Goal: Task Accomplishment & Management: Use online tool/utility

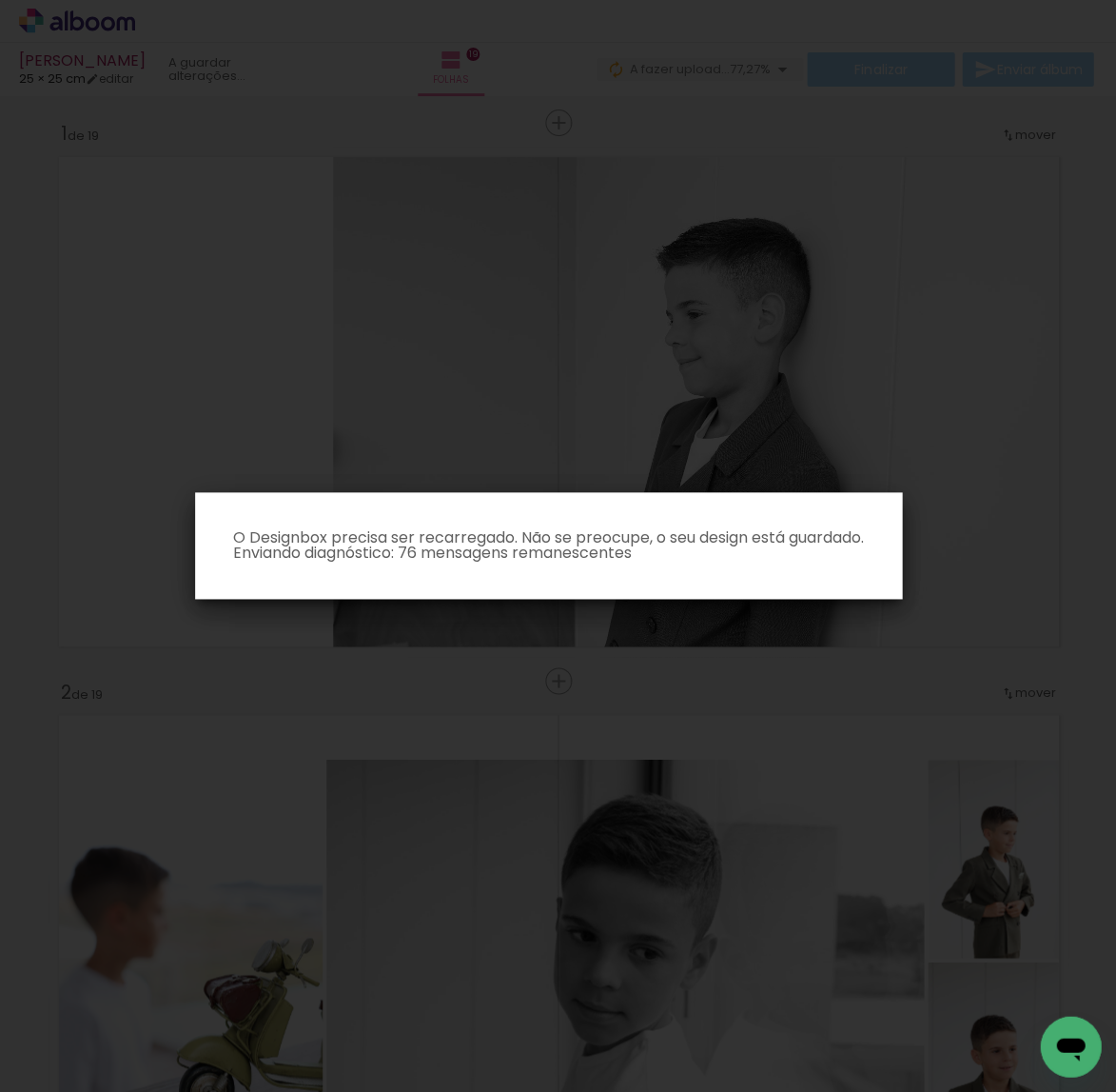
scroll to position [0, 1834]
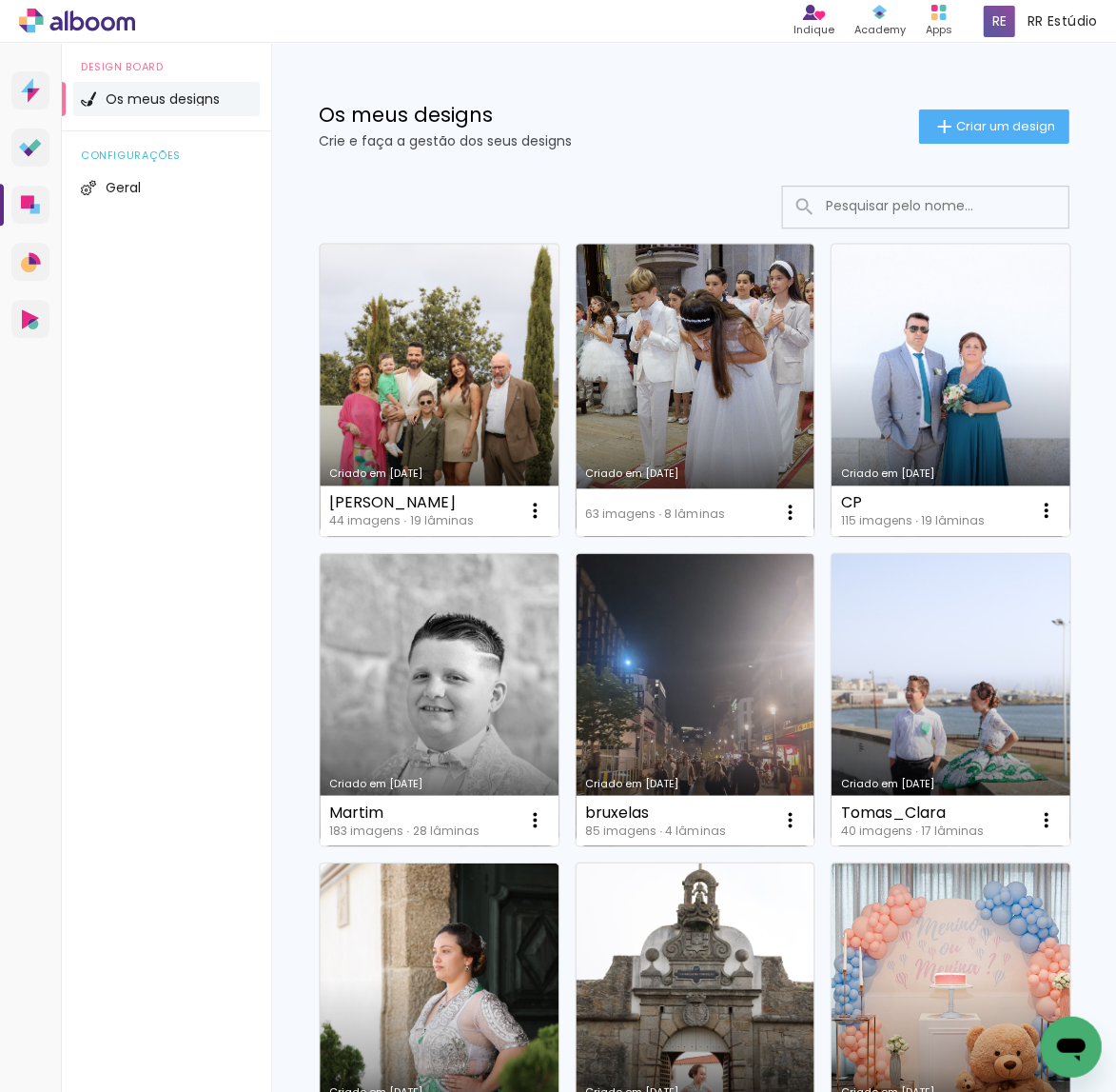
click at [850, 198] on input at bounding box center [951, 205] width 271 height 39
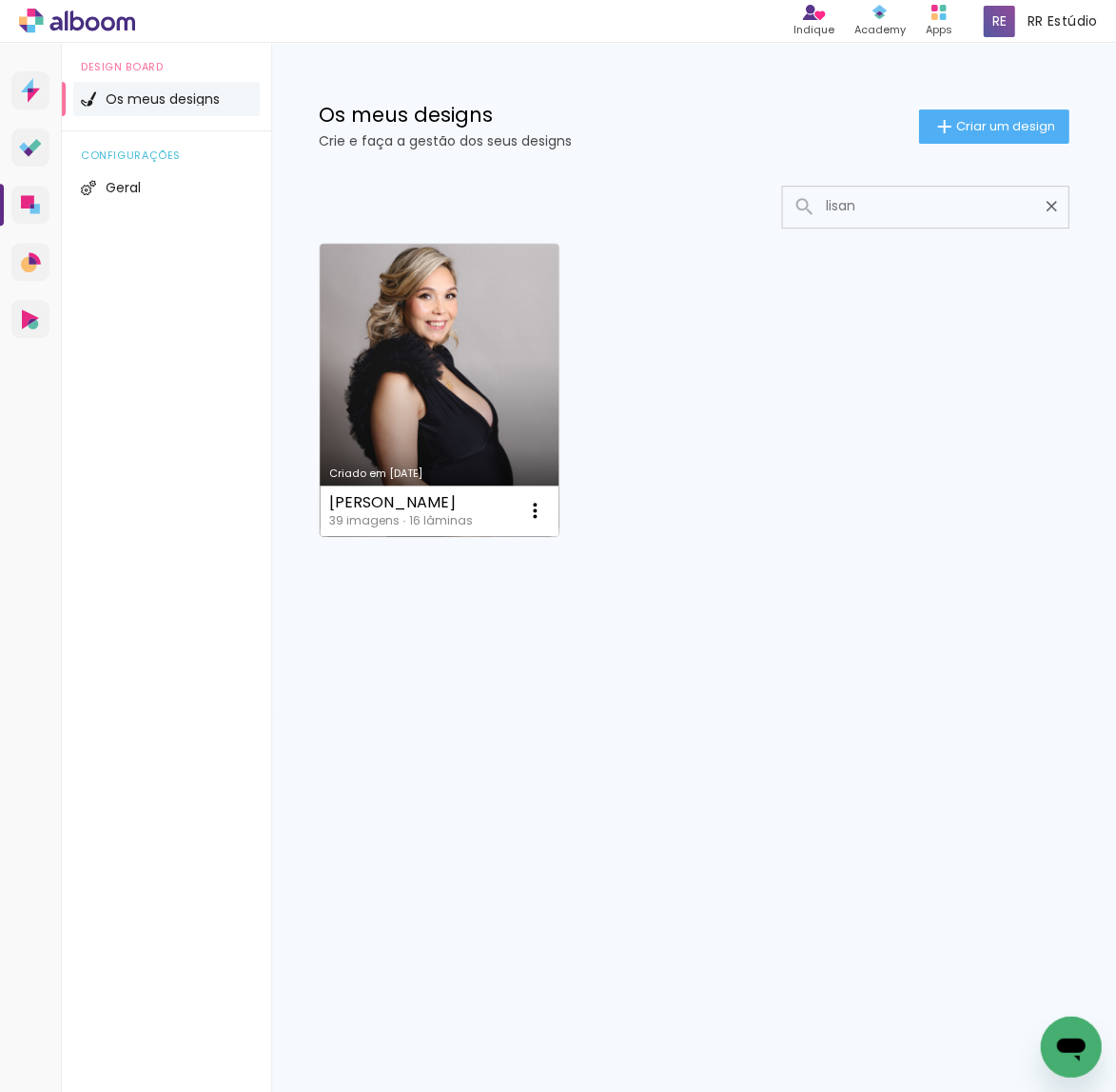
type input "lisan"
type paper-input "lisan"
click at [436, 291] on link "Criado em 22/02/25" at bounding box center [440, 390] width 239 height 292
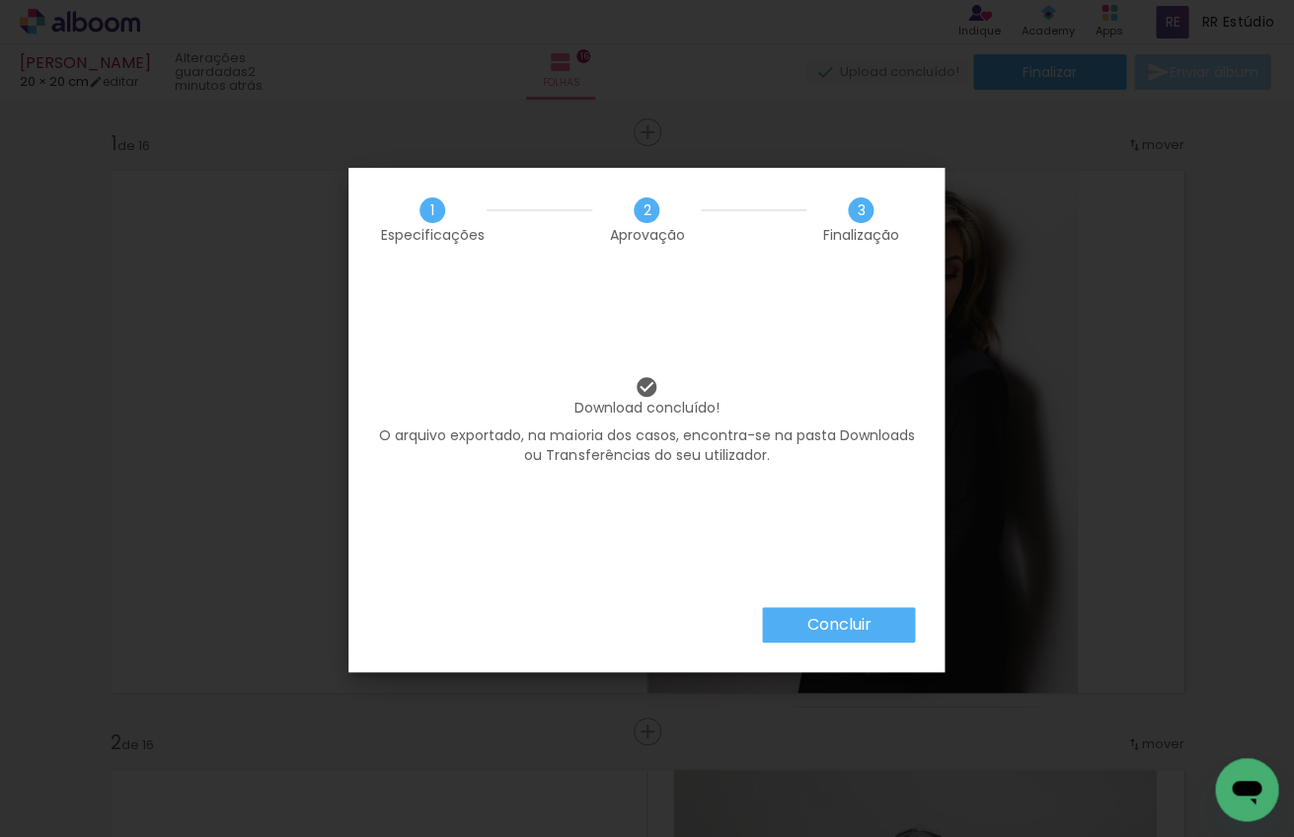
scroll to position [0, 250]
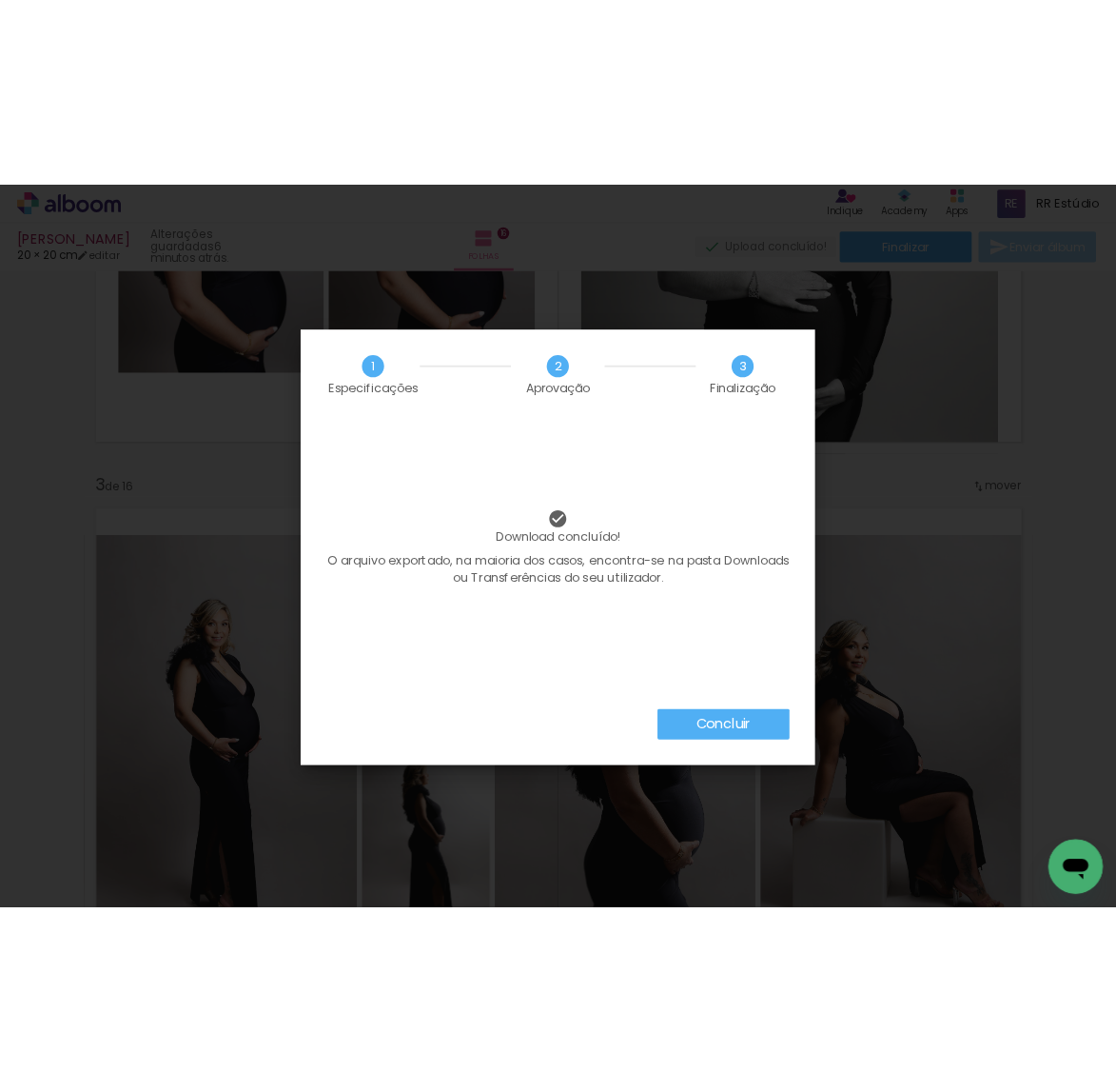
scroll to position [0, 241]
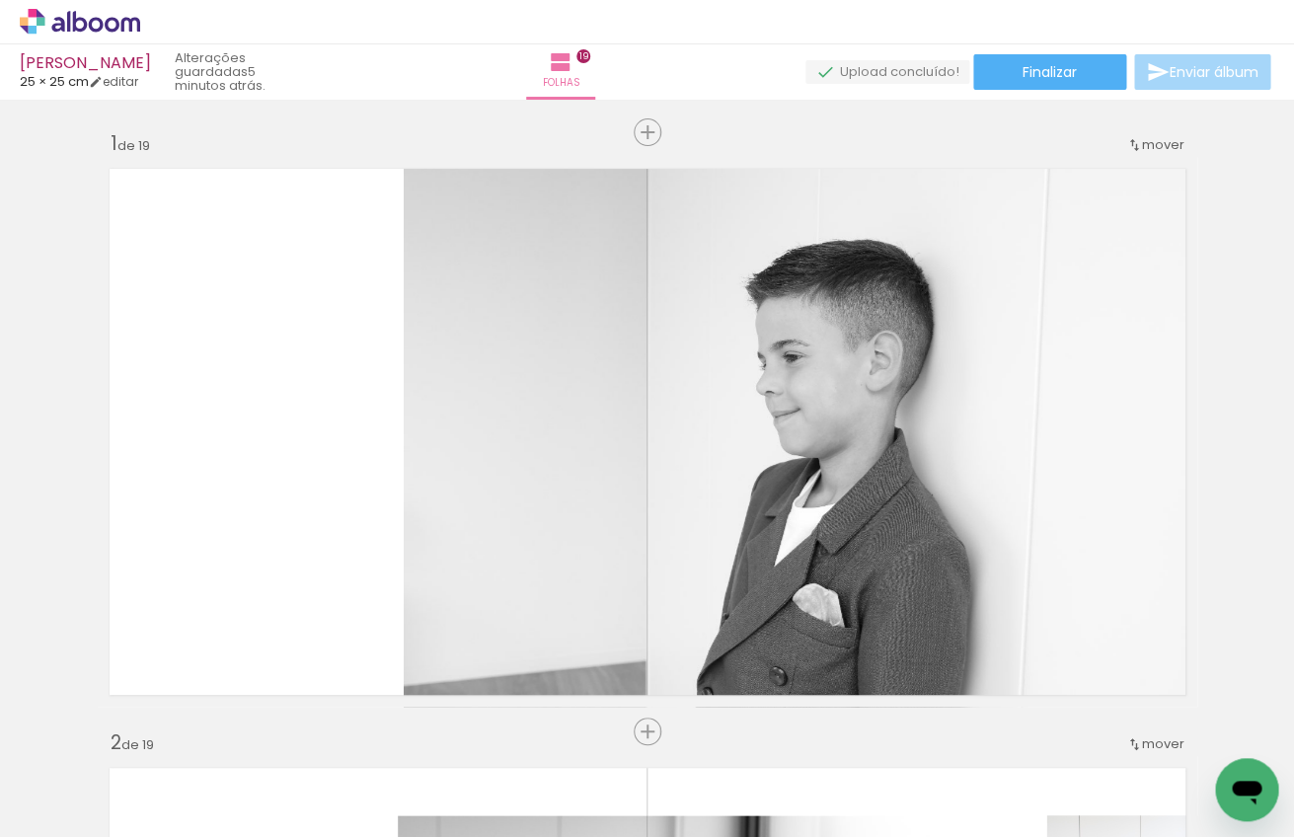
scroll to position [1, 0]
